Goal: Task Accomplishment & Management: Manage account settings

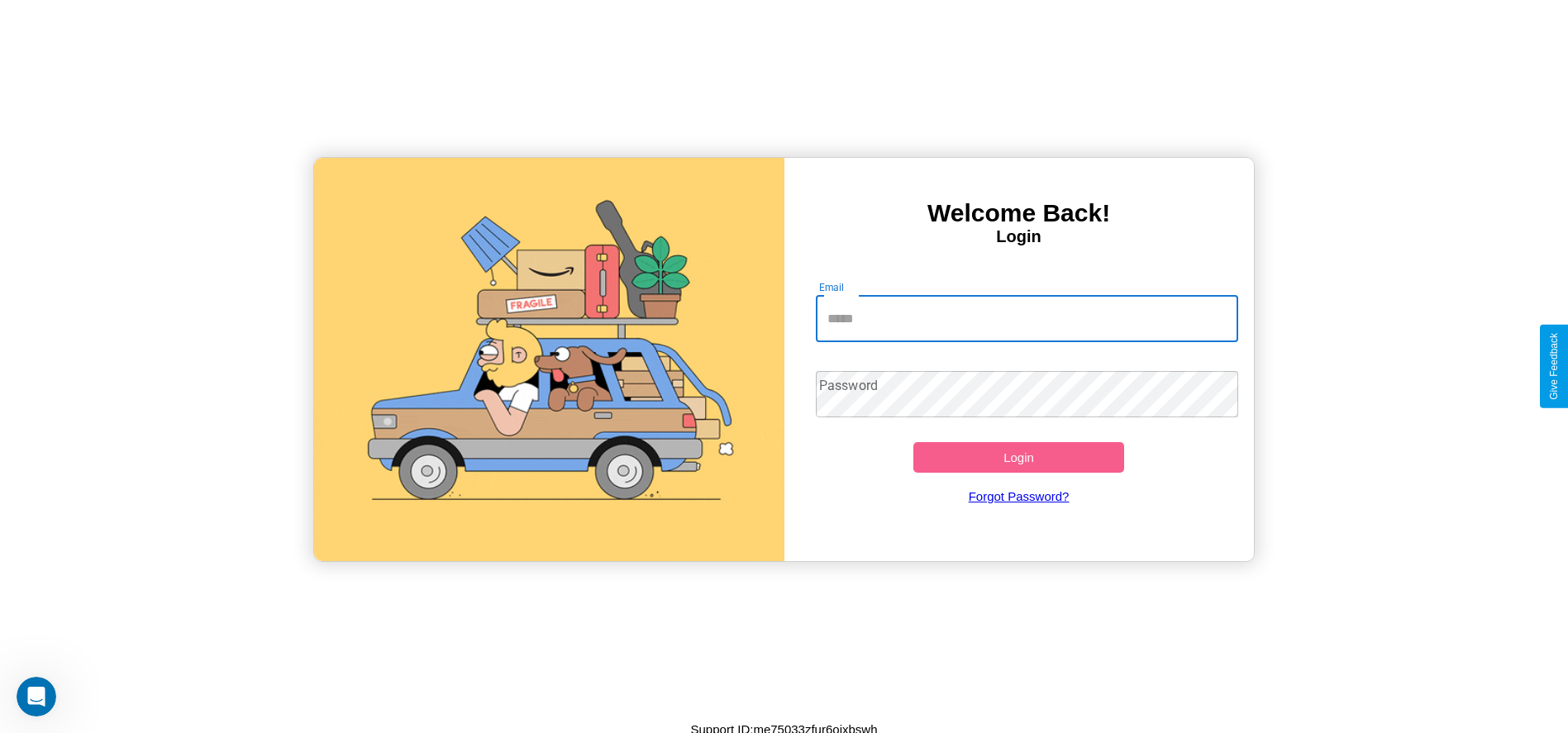
click at [1026, 318] on input "Email" at bounding box center [1026, 318] width 422 height 46
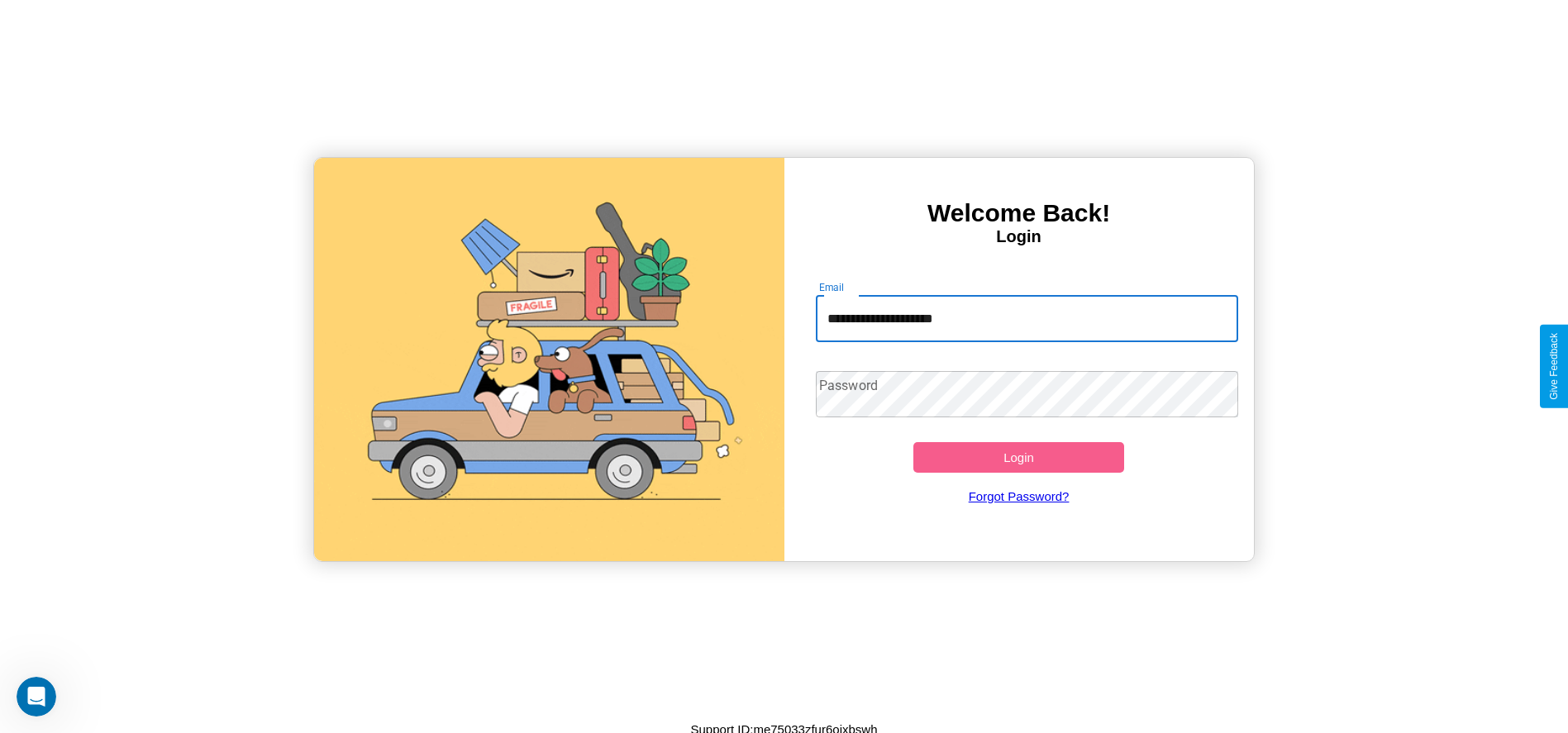
type input "**********"
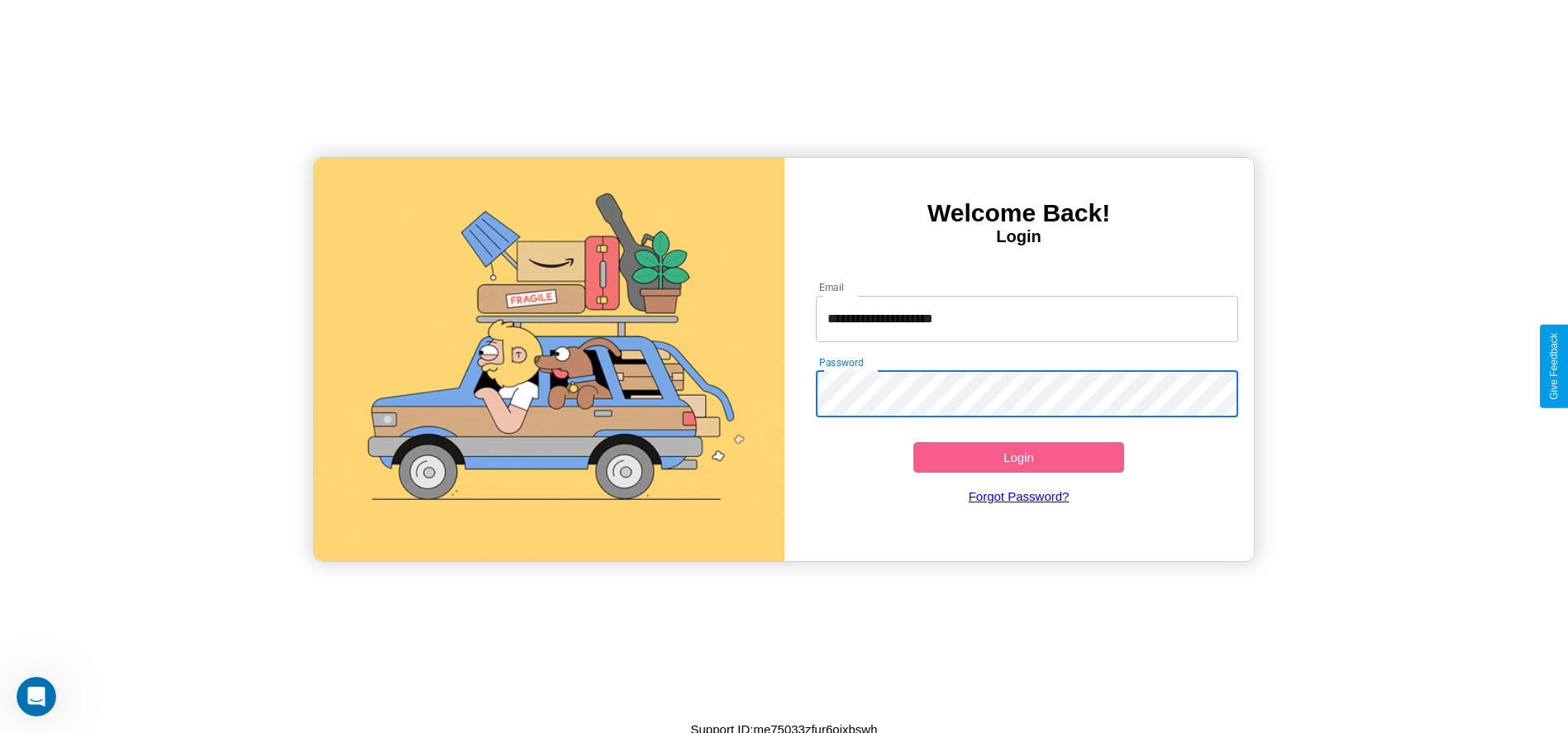
click at [1018, 457] on button "Login" at bounding box center [1019, 457] width 212 height 31
